Goal: Find specific page/section: Find specific page/section

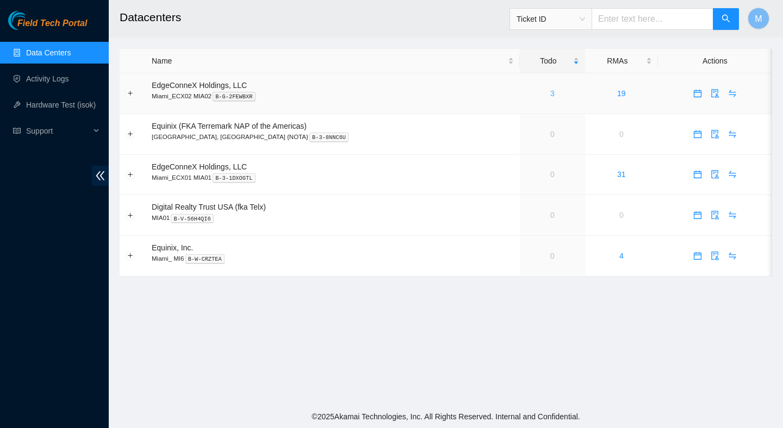
click at [550, 96] on link "3" at bounding box center [552, 93] width 4 height 9
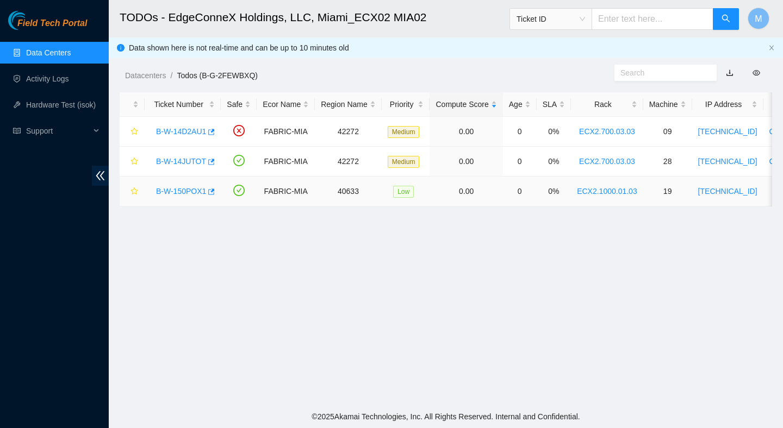
click at [184, 196] on div "B-W-150POX1" at bounding box center [183, 191] width 64 height 17
click at [188, 190] on link "B-W-150POX1" at bounding box center [181, 191] width 50 height 9
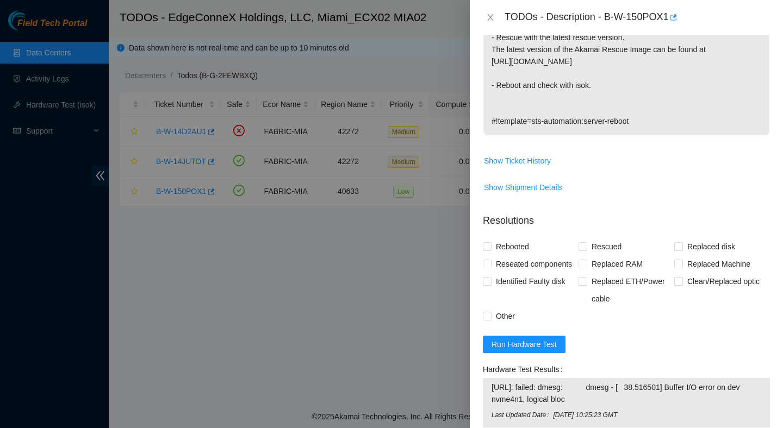
scroll to position [286, 0]
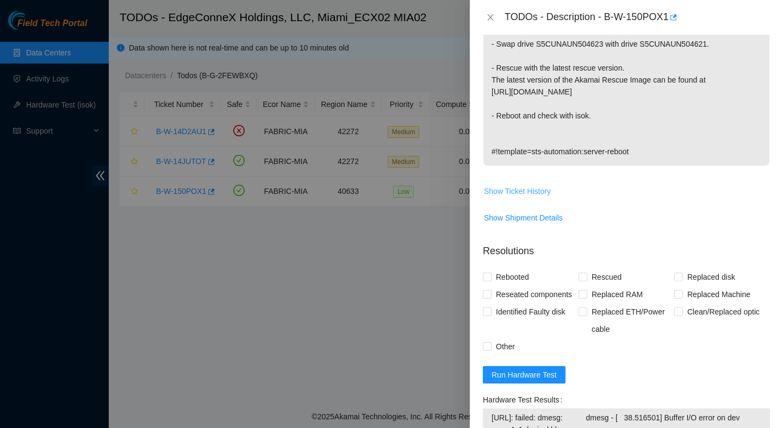
click at [538, 194] on span "Show Ticket History" at bounding box center [517, 191] width 67 height 12
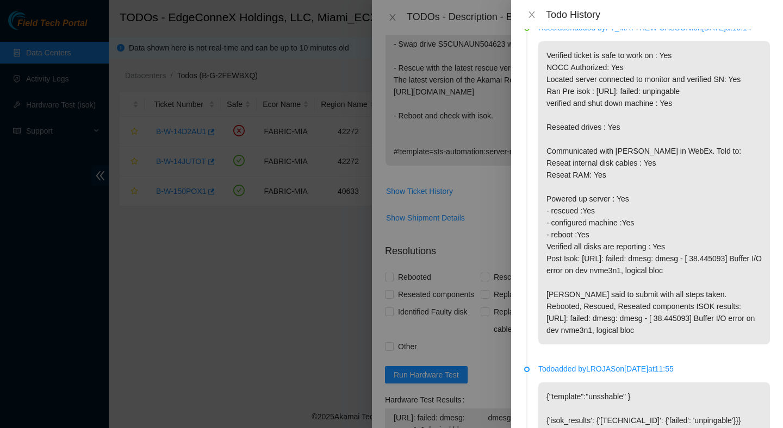
scroll to position [335, 0]
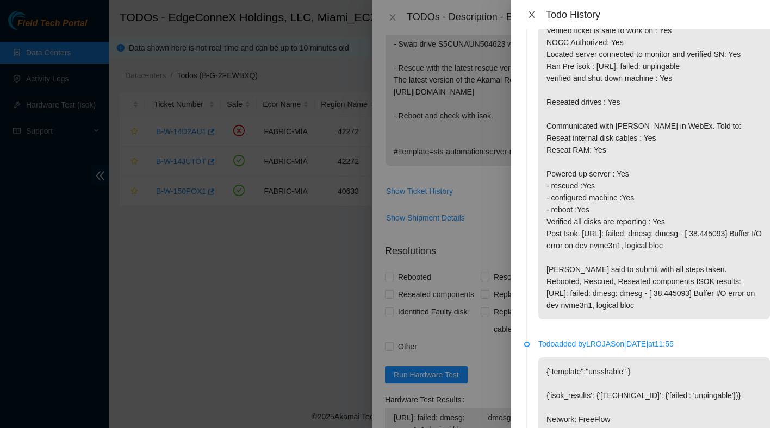
click at [536, 15] on button "Close" at bounding box center [531, 15] width 15 height 10
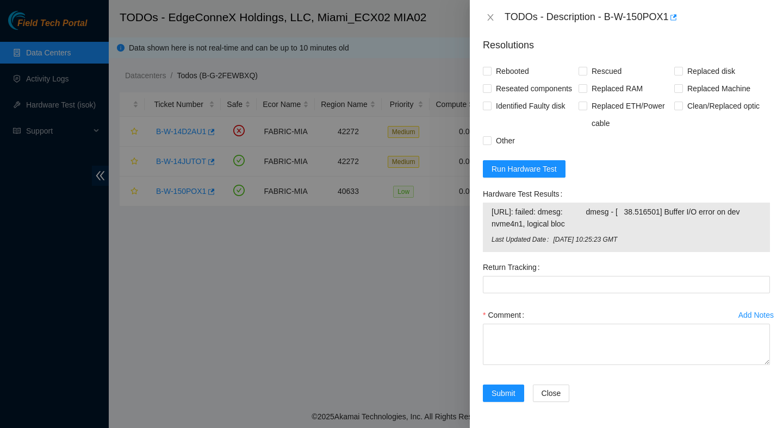
scroll to position [0, 0]
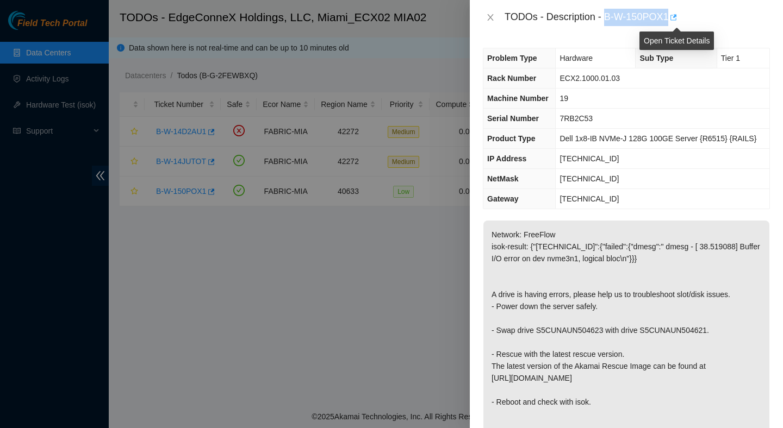
drag, startPoint x: 608, startPoint y: 15, endPoint x: 677, endPoint y: 25, distance: 69.7
click at [677, 25] on body "Field Tech Portal Data Centers Activity Logs Hardware Test (isok) Support TODOs…" at bounding box center [391, 214] width 783 height 428
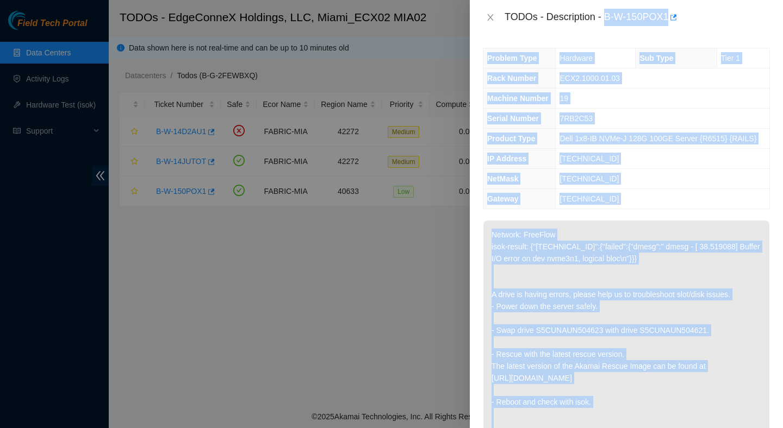
click at [727, 24] on div "TODOs - Description - B-W-150POX1" at bounding box center [636, 17] width 265 height 17
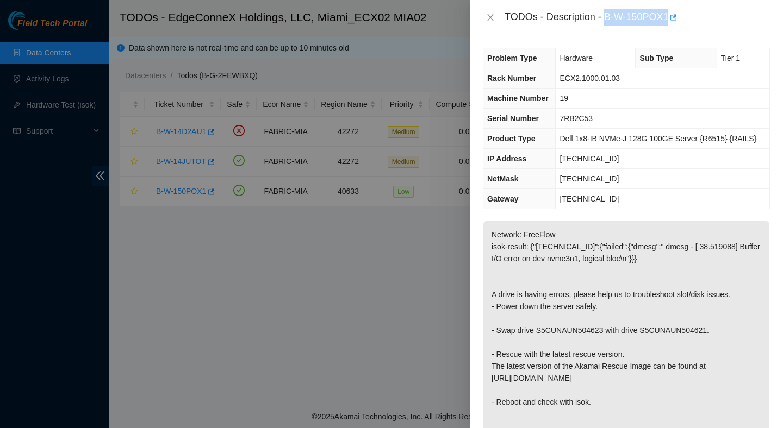
drag, startPoint x: 673, startPoint y: 15, endPoint x: 609, endPoint y: 14, distance: 64.1
click at [609, 14] on div "TODOs - Description - B-W-150POX1" at bounding box center [636, 17] width 265 height 17
copy div "B-W-150POX1"
click at [491, 17] on icon "close" at bounding box center [490, 17] width 9 height 9
